Goal: Task Accomplishment & Management: Use online tool/utility

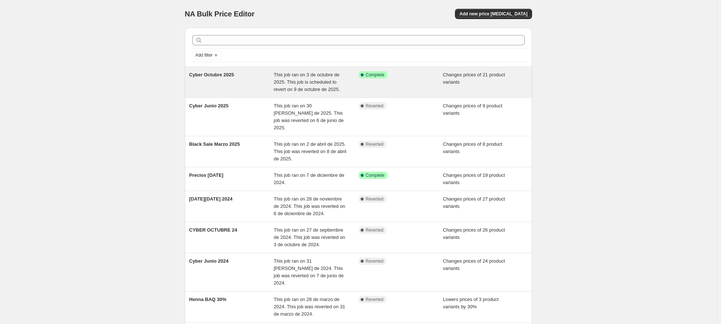
click at [274, 81] on div "Cyber Octubre 2025" at bounding box center [231, 82] width 85 height 22
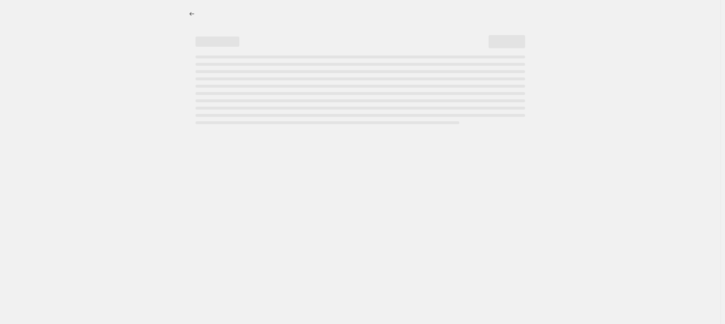
select select "collection"
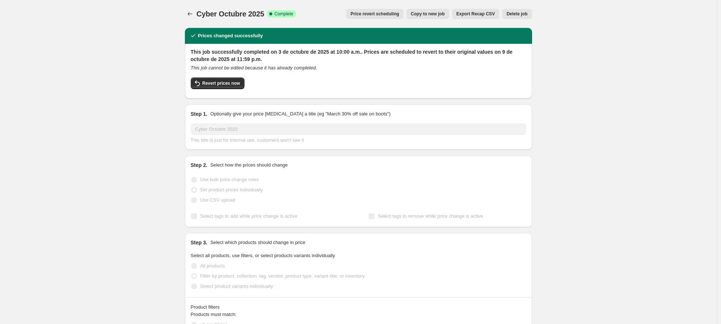
drag, startPoint x: 334, startPoint y: 5, endPoint x: 404, endPoint y: 17, distance: 71.1
click at [404, 17] on div "Cyber Octubre 2025. This page is ready Cyber Octubre 2025 Success Complete Comp…" at bounding box center [358, 14] width 347 height 28
drag, startPoint x: 403, startPoint y: 12, endPoint x: 310, endPoint y: 46, distance: 99.6
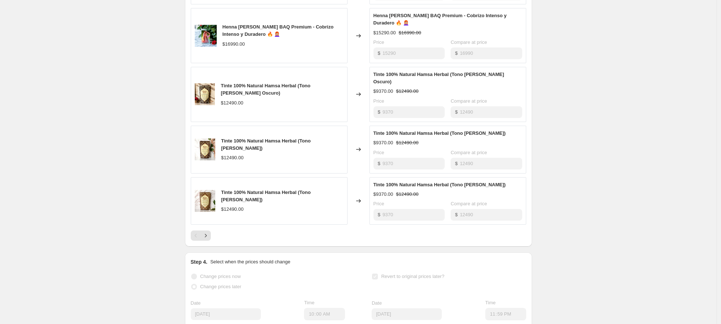
scroll to position [578, 0]
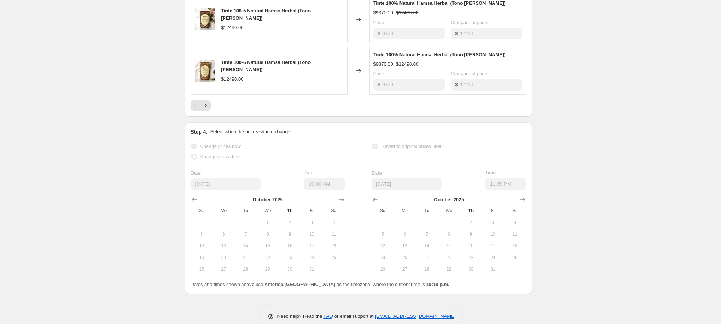
click at [221, 143] on span "Change prices now" at bounding box center [220, 146] width 41 height 7
click at [222, 154] on span "Change prices later" at bounding box center [220, 156] width 41 height 5
click at [465, 220] on span "2" at bounding box center [470, 223] width 16 height 6
click at [465, 217] on button "2" at bounding box center [471, 223] width 22 height 12
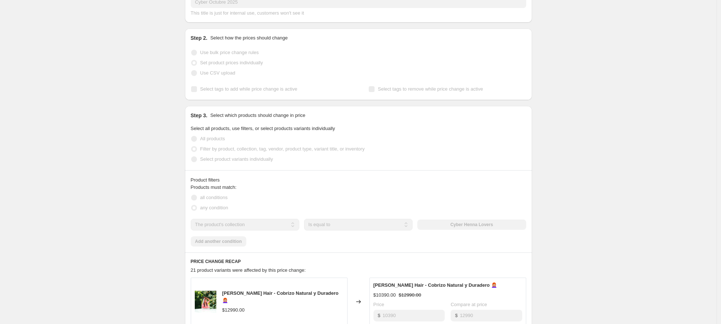
scroll to position [0, 0]
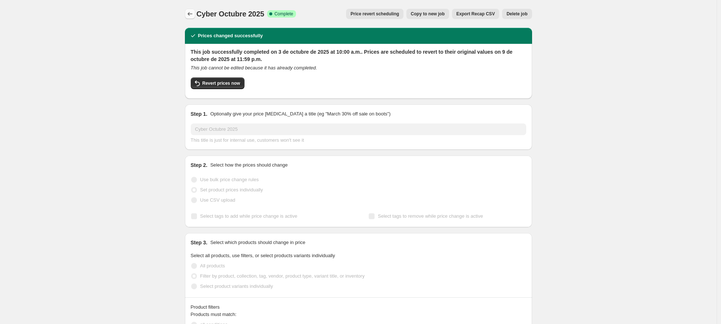
click at [193, 16] on icon "Price change jobs" at bounding box center [189, 13] width 7 height 7
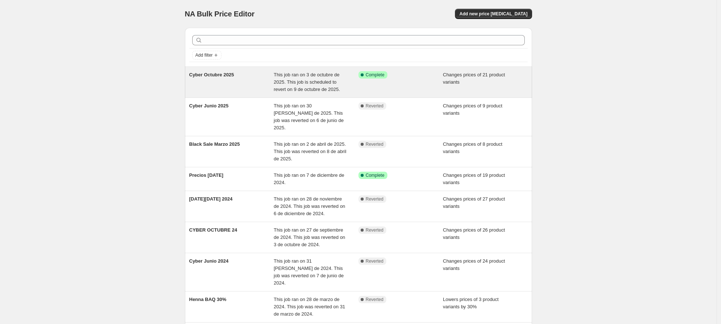
click at [248, 80] on div "Cyber Octubre 2025" at bounding box center [231, 82] width 85 height 22
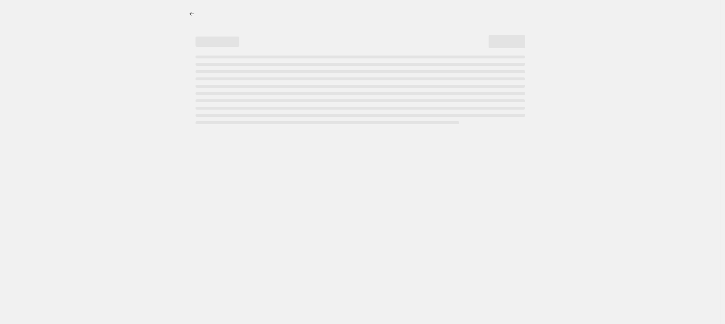
select select "collection"
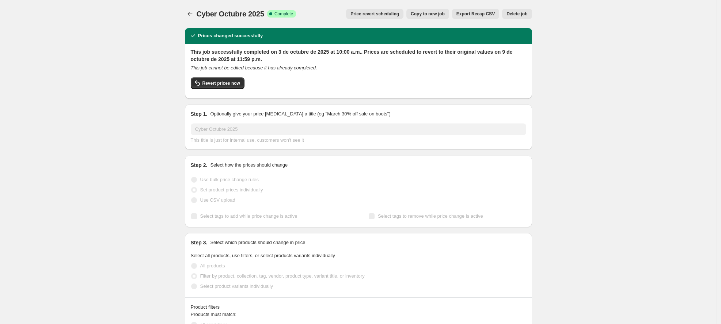
click at [367, 14] on span "Price revert scheduling" at bounding box center [374, 14] width 49 height 6
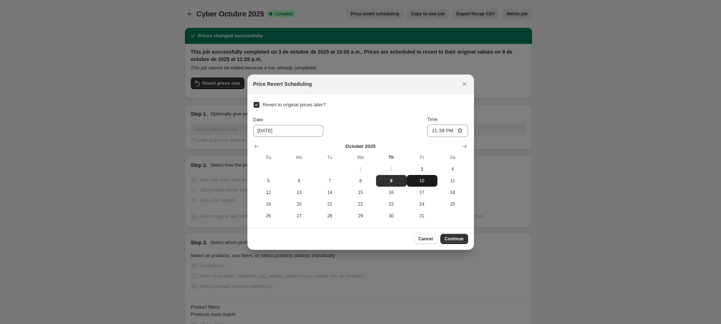
click at [420, 181] on span "10" at bounding box center [422, 181] width 25 height 6
type input "[DATE]"
click at [432, 130] on input "23:59" at bounding box center [447, 131] width 41 height 12
type input "09:00"
click at [453, 240] on span "Continue" at bounding box center [454, 239] width 19 height 6
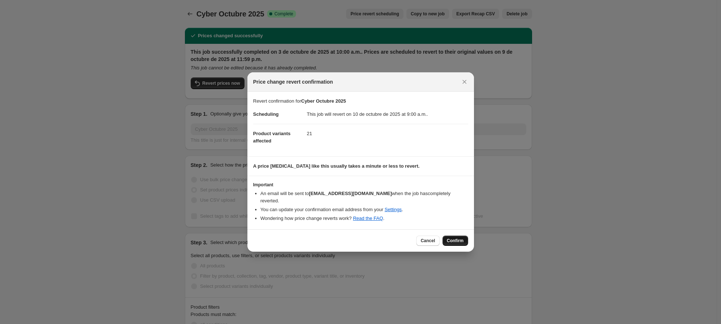
click at [457, 240] on span "Confirm" at bounding box center [455, 241] width 17 height 6
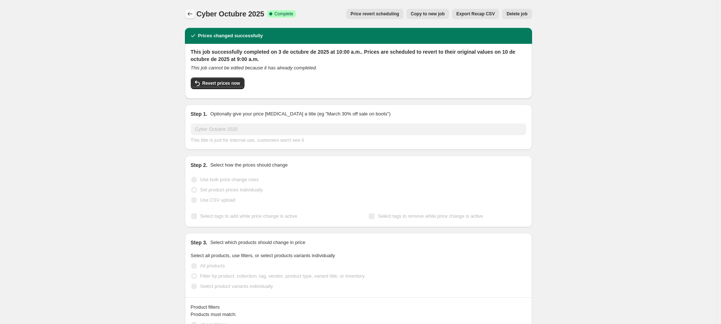
click at [192, 12] on icon "Price change jobs" at bounding box center [189, 13] width 7 height 7
